Goal: Information Seeking & Learning: Find specific fact

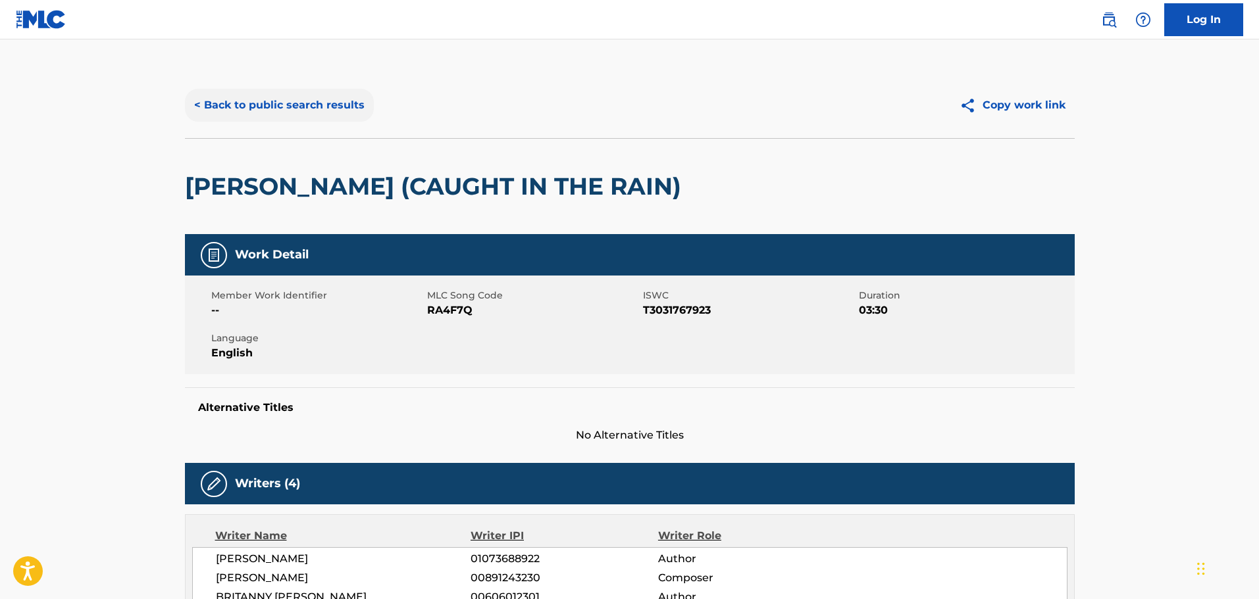
click at [249, 97] on button "< Back to public search results" at bounding box center [279, 105] width 189 height 33
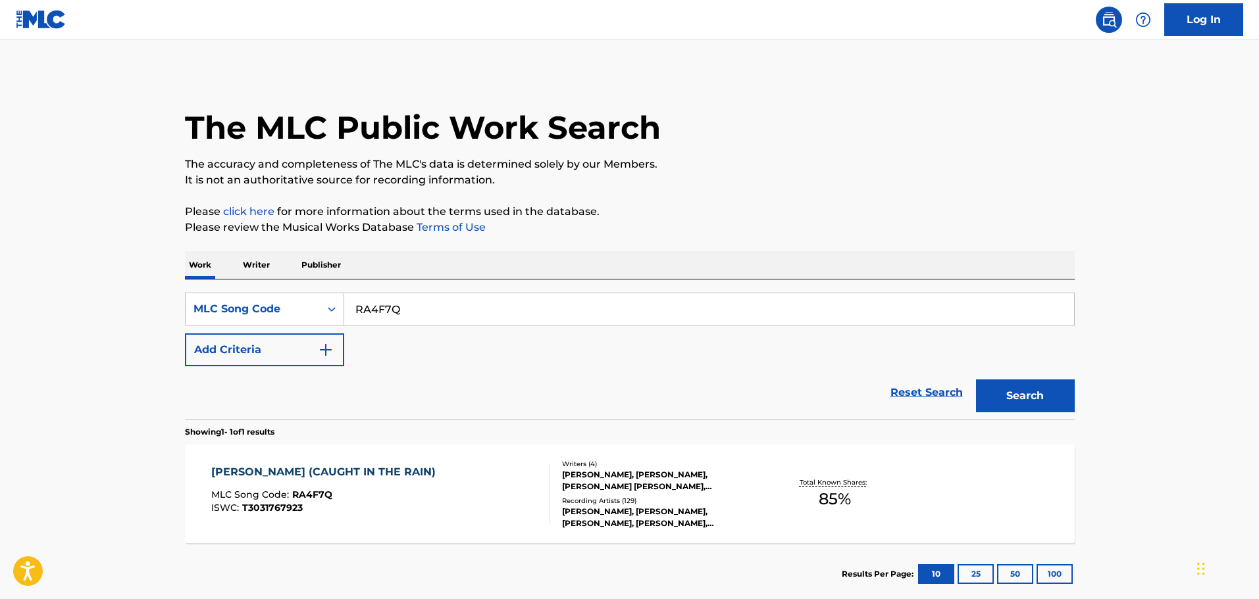
scroll to position [41, 0]
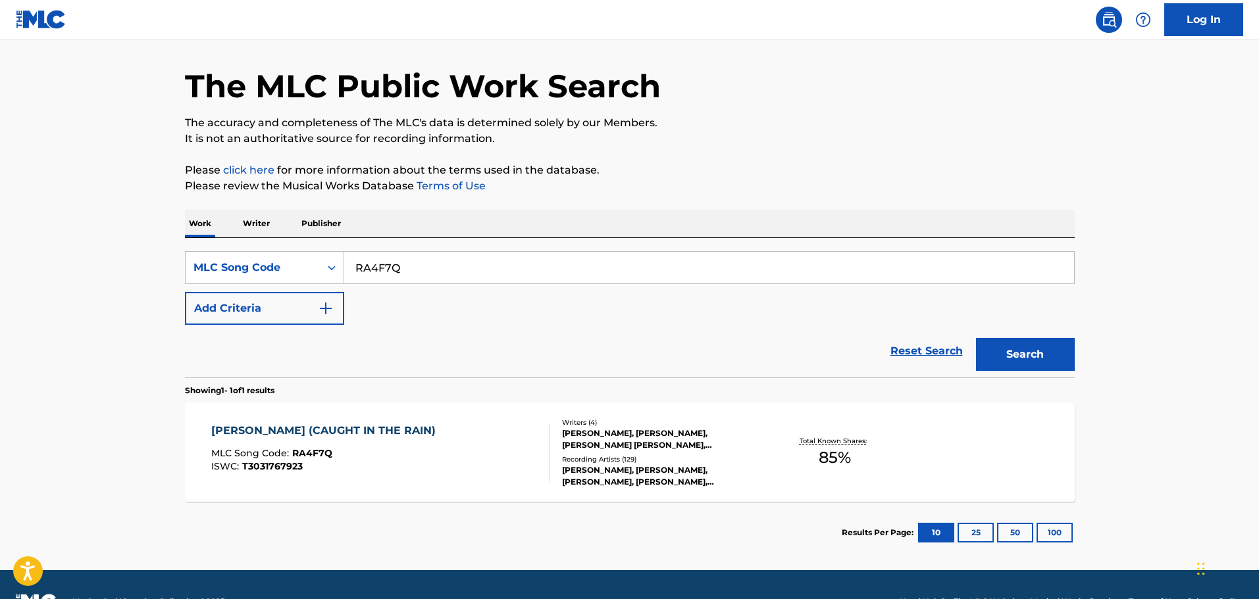
drag, startPoint x: 397, startPoint y: 267, endPoint x: 391, endPoint y: 278, distance: 12.1
click at [221, 251] on div "SearchWithCriteriac52f73ae-fde9-4ea3-b2ae-a15f9e53d0d4 MLC Song Code RA4F7Q Add…" at bounding box center [630, 307] width 890 height 139
paste input "SA5BN7"
type input "SA5BN7"
click at [1009, 331] on div "Search" at bounding box center [1021, 351] width 105 height 53
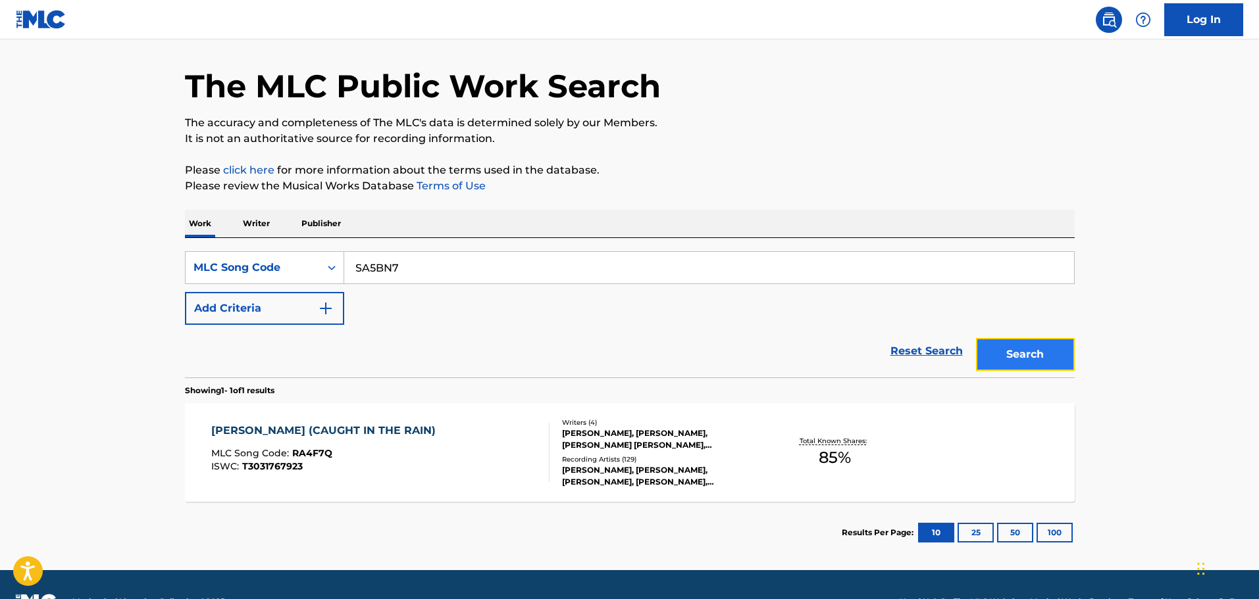
click at [1012, 344] on button "Search" at bounding box center [1025, 354] width 99 height 33
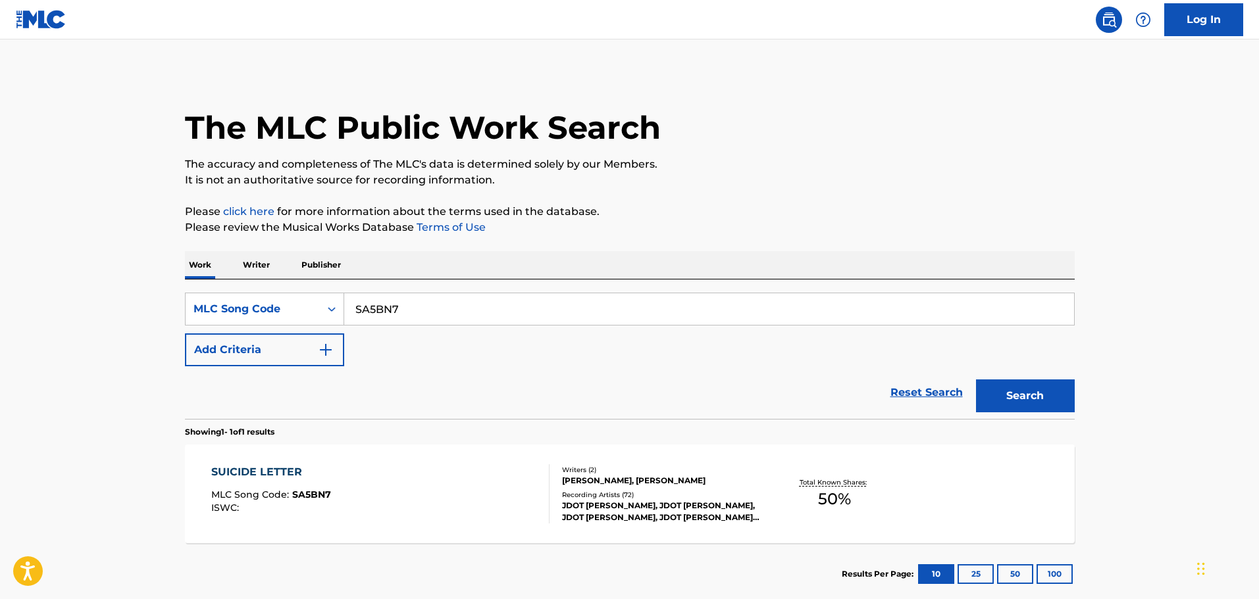
click at [442, 479] on div "SUICIDE LETTER MLC Song Code : SA5BN7 ISWC :" at bounding box center [380, 494] width 338 height 59
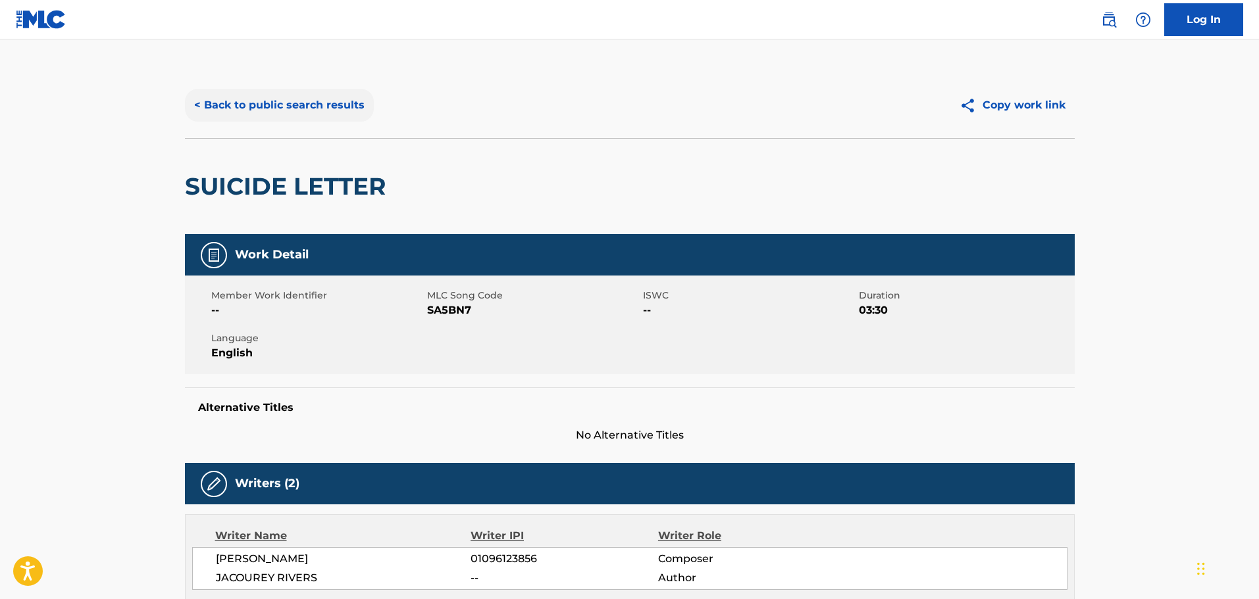
click at [248, 109] on button "< Back to public search results" at bounding box center [279, 105] width 189 height 33
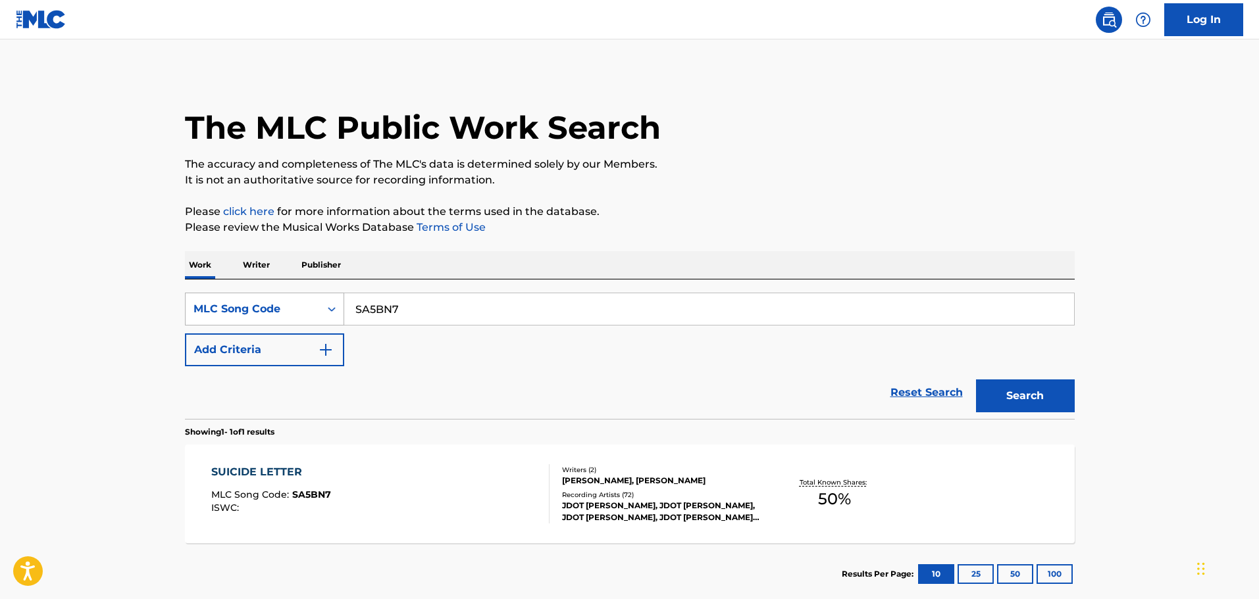
click at [335, 305] on icon "Search Form" at bounding box center [331, 309] width 13 height 13
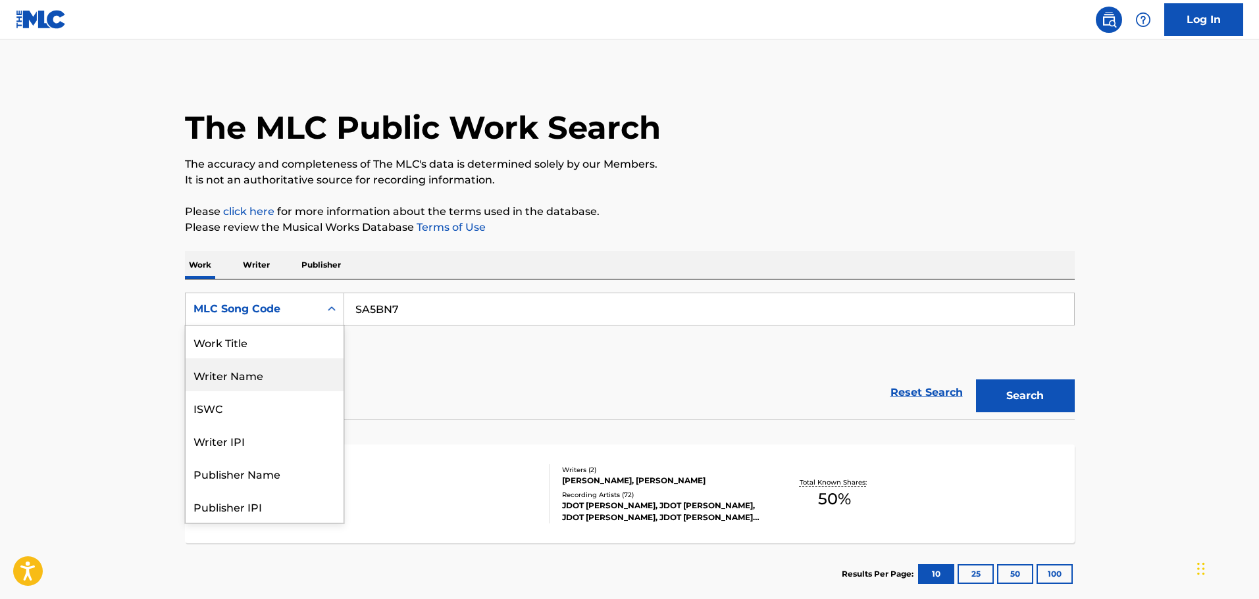
click at [254, 348] on div "Work Title" at bounding box center [265, 342] width 158 height 33
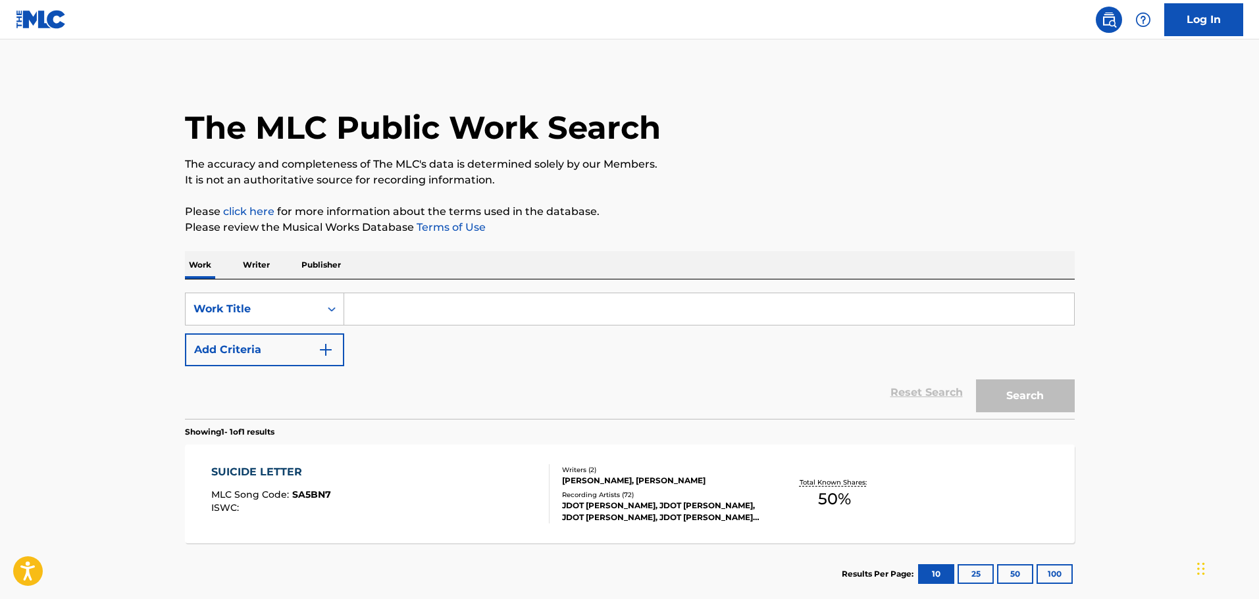
click at [430, 303] on input "Search Form" at bounding box center [709, 309] width 730 height 32
paste input "Wentomb Uyangigangela"
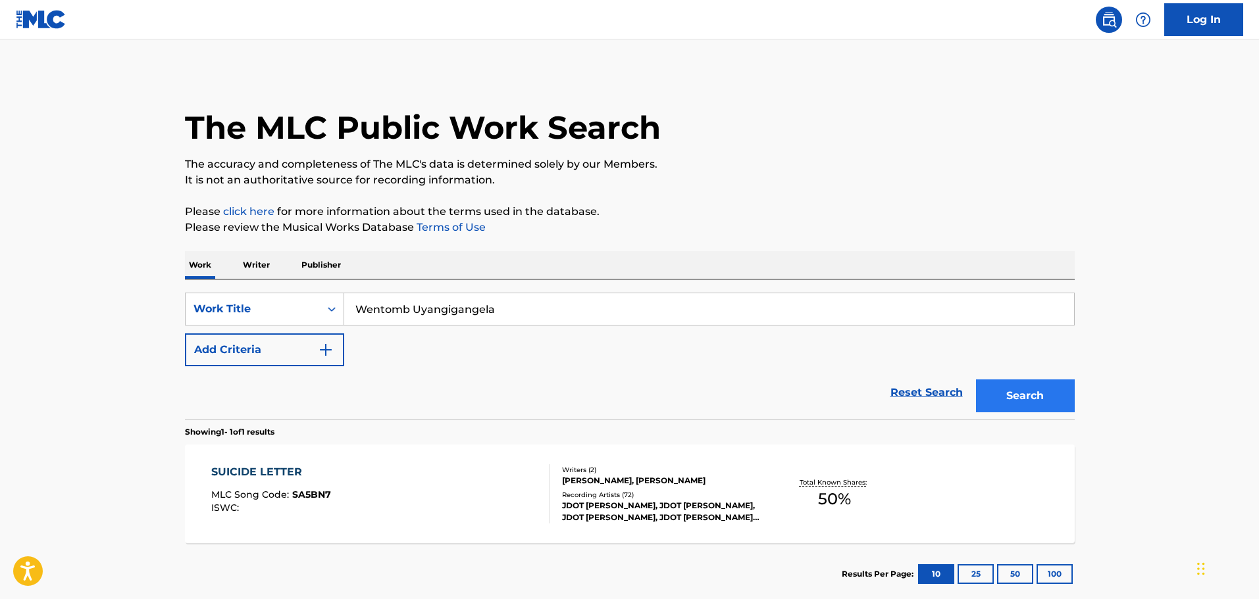
type input "Wentomb Uyangigangela"
click at [1023, 387] on button "Search" at bounding box center [1025, 396] width 99 height 33
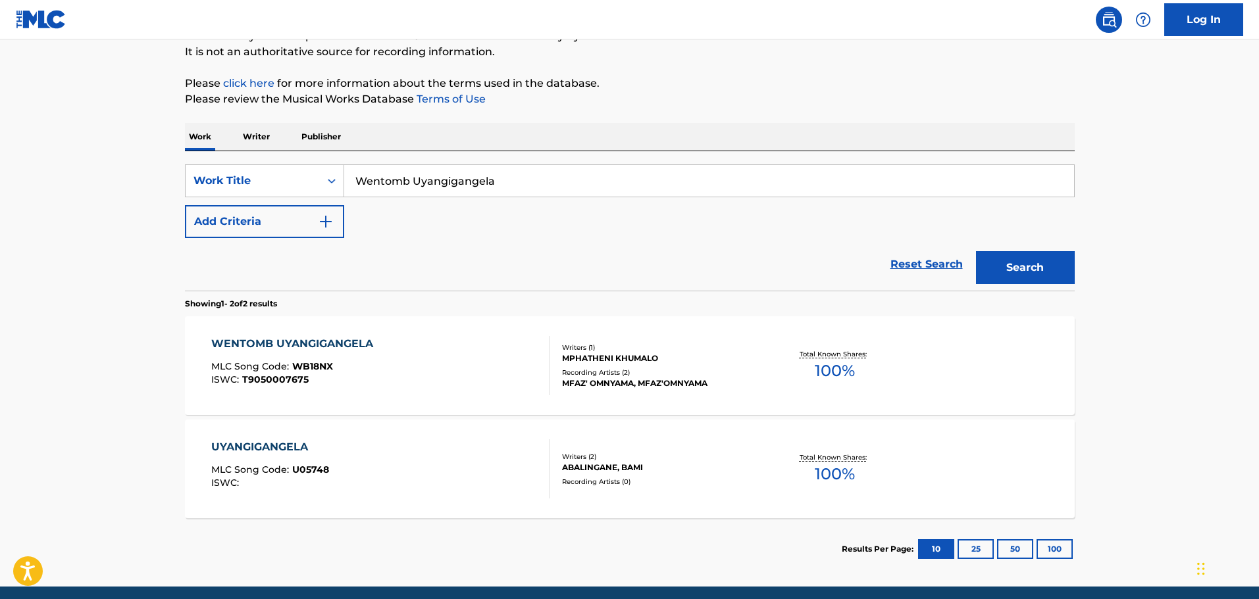
scroll to position [179, 0]
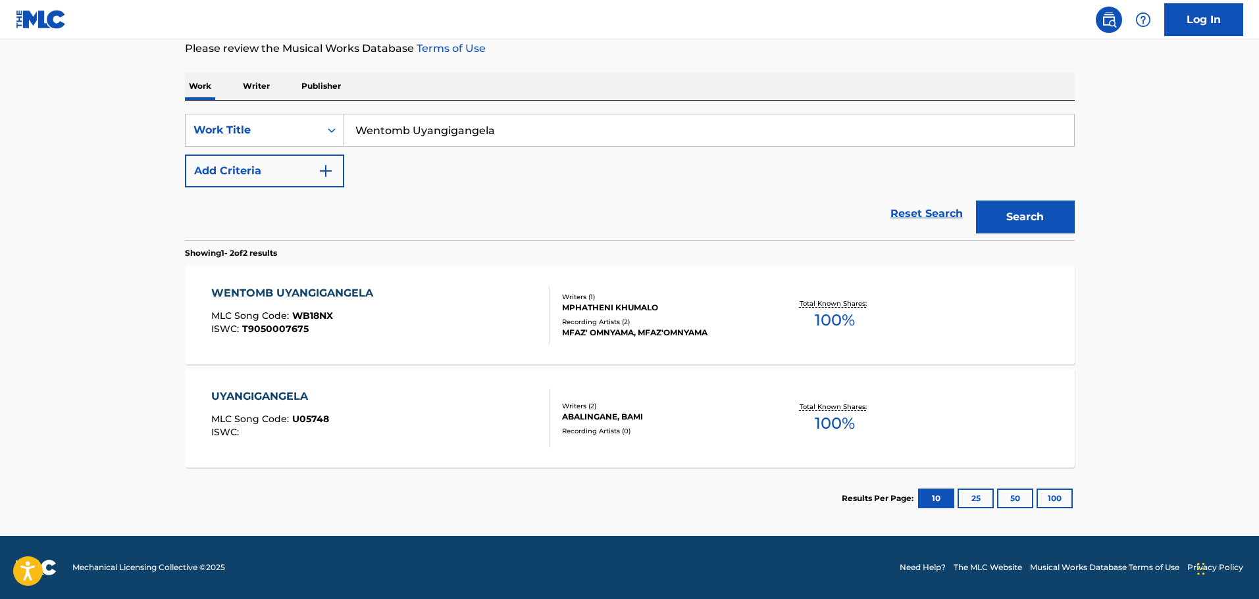
click at [459, 307] on div "WENTOMB UYANGIGANGELA MLC Song Code : WB18NX ISWC : T9050007675" at bounding box center [380, 315] width 338 height 59
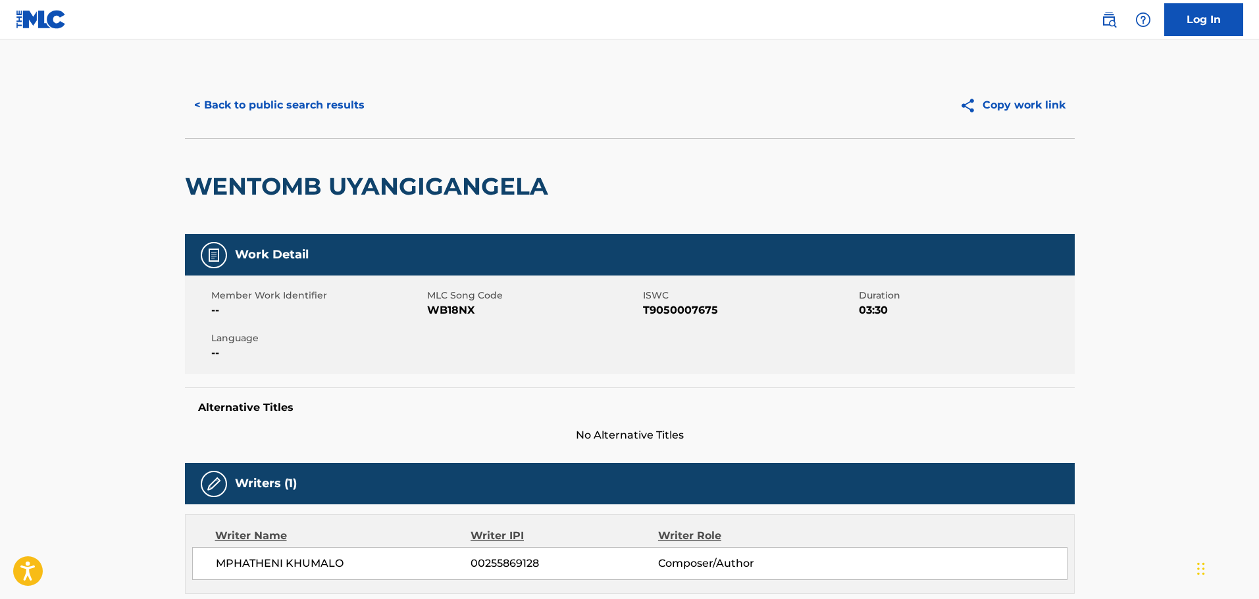
click at [447, 310] on span "WB18NX" at bounding box center [533, 311] width 213 height 16
copy span "WB18NX"
